Goal: Check status: Check status

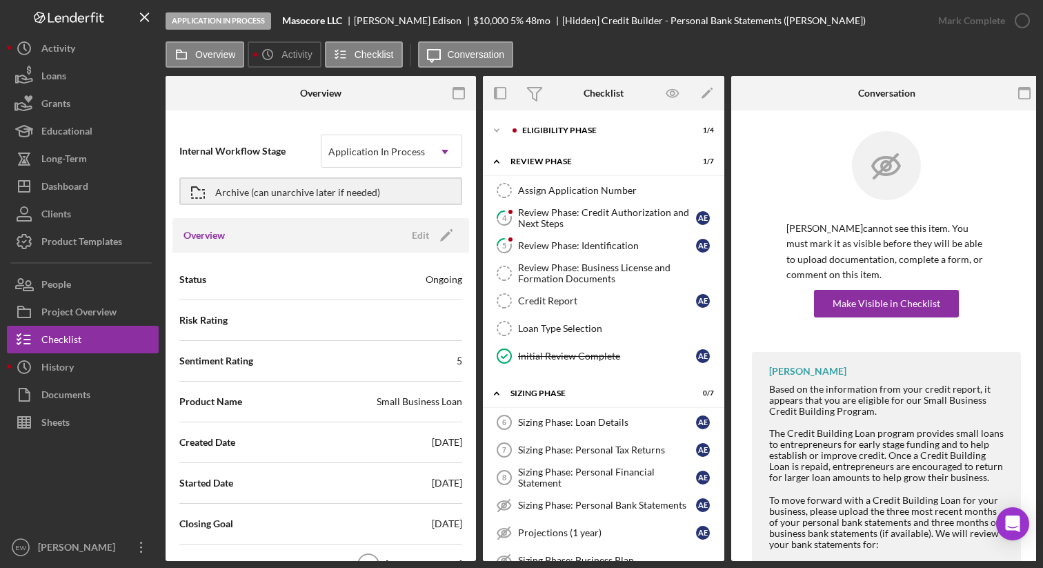
scroll to position [448, 0]
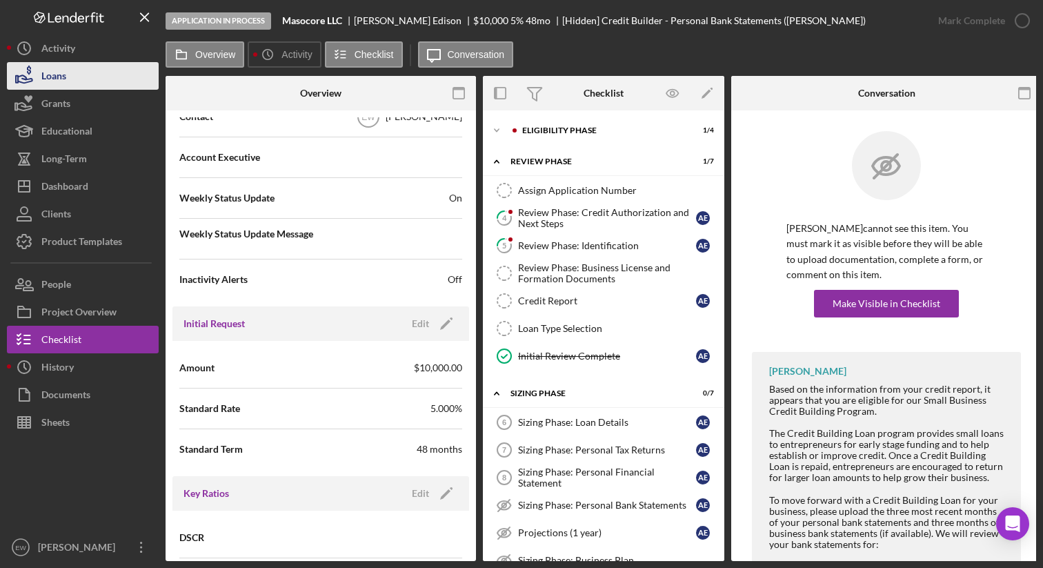
click at [78, 72] on button "Loans" at bounding box center [83, 76] width 152 height 28
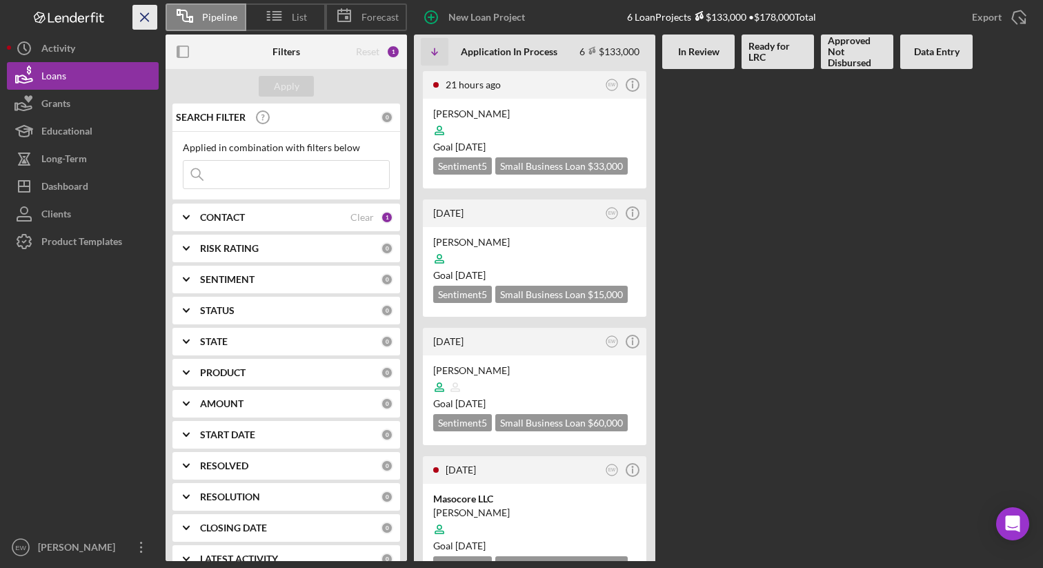
click at [145, 19] on icon "Icon/Menu Close" at bounding box center [145, 17] width 31 height 31
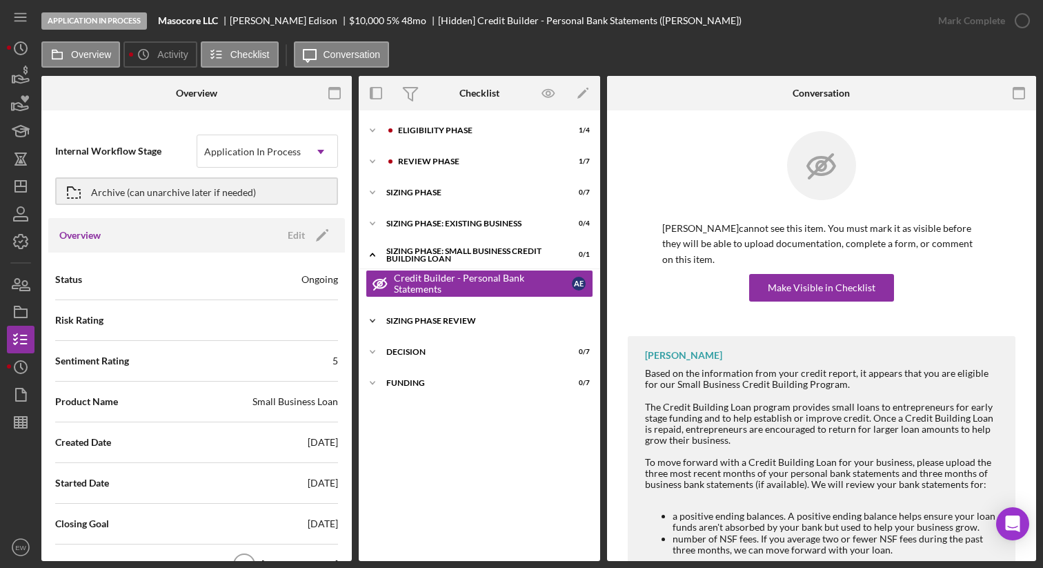
click at [430, 310] on div "Icon/Expander Sizing Phase Review 0 / 1" at bounding box center [479, 321] width 241 height 28
click at [83, 56] on label "Overview" at bounding box center [91, 54] width 40 height 11
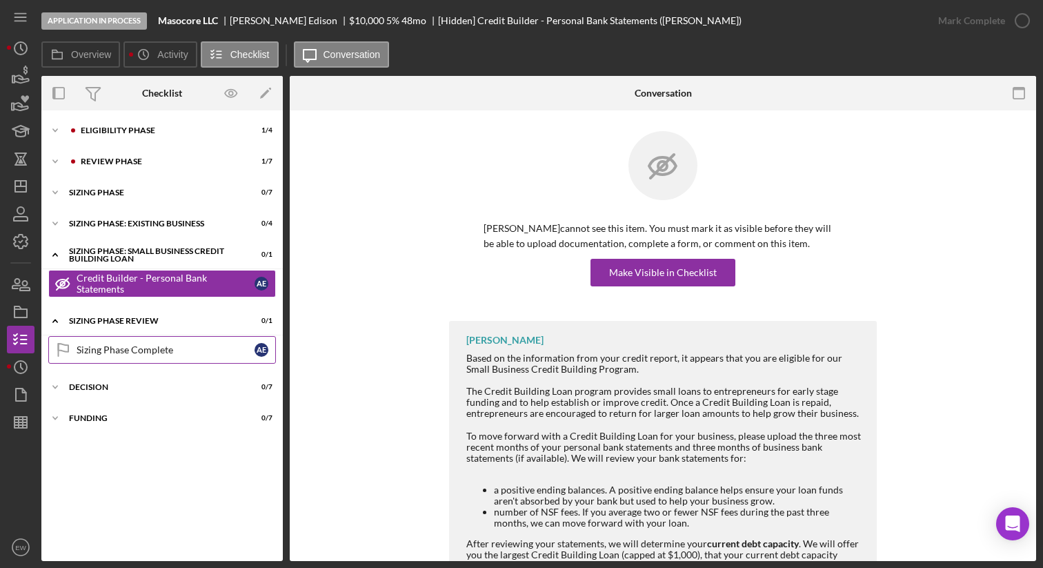
click at [125, 351] on div "Sizing Phase Complete" at bounding box center [166, 349] width 178 height 11
